Goal: Task Accomplishment & Management: Manage account settings

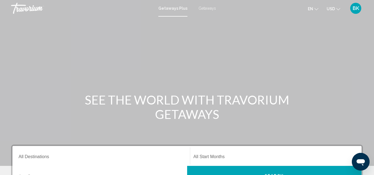
click at [357, 10] on span "BK" at bounding box center [356, 9] width 6 height 6
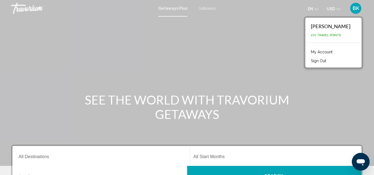
click at [357, 10] on span "BK" at bounding box center [356, 9] width 6 height 6
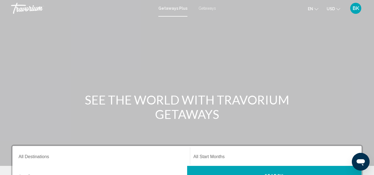
click at [357, 10] on span "BK" at bounding box center [356, 9] width 6 height 6
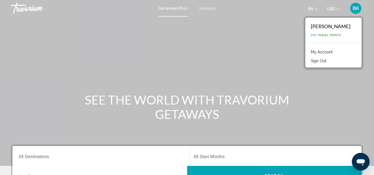
click at [335, 51] on link "My Account" at bounding box center [321, 51] width 27 height 7
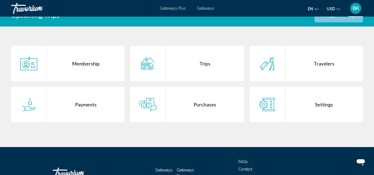
scroll to position [121, 0]
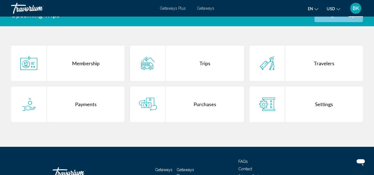
click at [214, 106] on div "Purchases" at bounding box center [205, 104] width 78 height 35
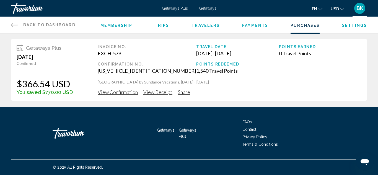
click at [119, 91] on span "View Confirmation" at bounding box center [118, 92] width 40 height 6
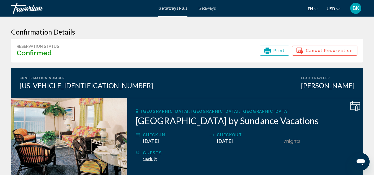
click at [308, 48] on span "Cancel Reservation" at bounding box center [329, 50] width 47 height 9
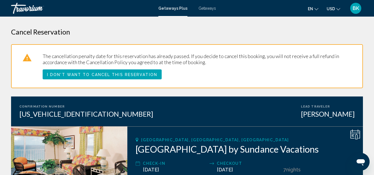
click at [249, 65] on p "The cancellation penalty date for this reservation has already passed. If you d…" at bounding box center [197, 59] width 309 height 12
click at [356, 14] on mat-toolbar "Getaways Plus Getaways en English Español Français Italiano Português русский U…" at bounding box center [187, 8] width 374 height 17
click at [355, 11] on div "BK" at bounding box center [355, 8] width 11 height 11
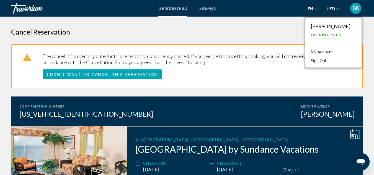
click at [335, 54] on link "My Account" at bounding box center [321, 51] width 27 height 7
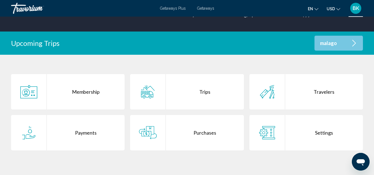
scroll to position [92, 0]
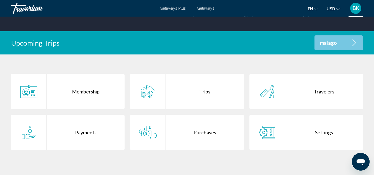
click at [176, 133] on div "Purchases" at bounding box center [205, 132] width 78 height 35
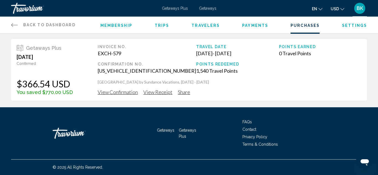
click at [19, 22] on link "Back to Dashboard Dashboard" at bounding box center [43, 25] width 65 height 17
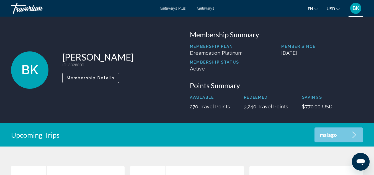
scroll to position [160, 0]
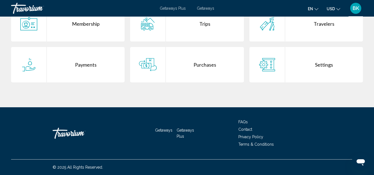
click at [176, 62] on div "Purchases" at bounding box center [205, 64] width 78 height 35
